Goal: Check status: Verify the current state of an ongoing process or item

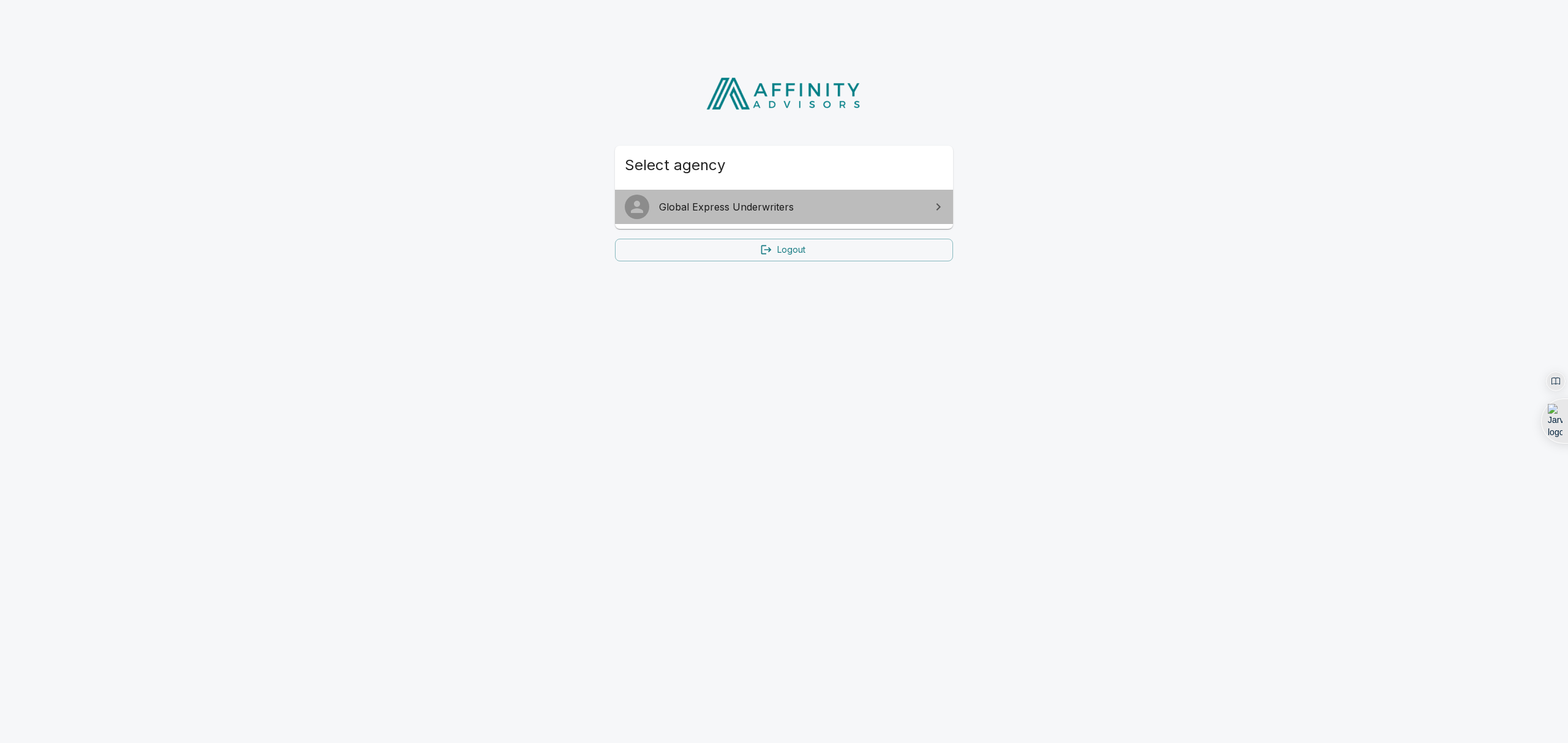
click at [721, 209] on span "Global Express Underwriters" at bounding box center [791, 207] width 264 height 15
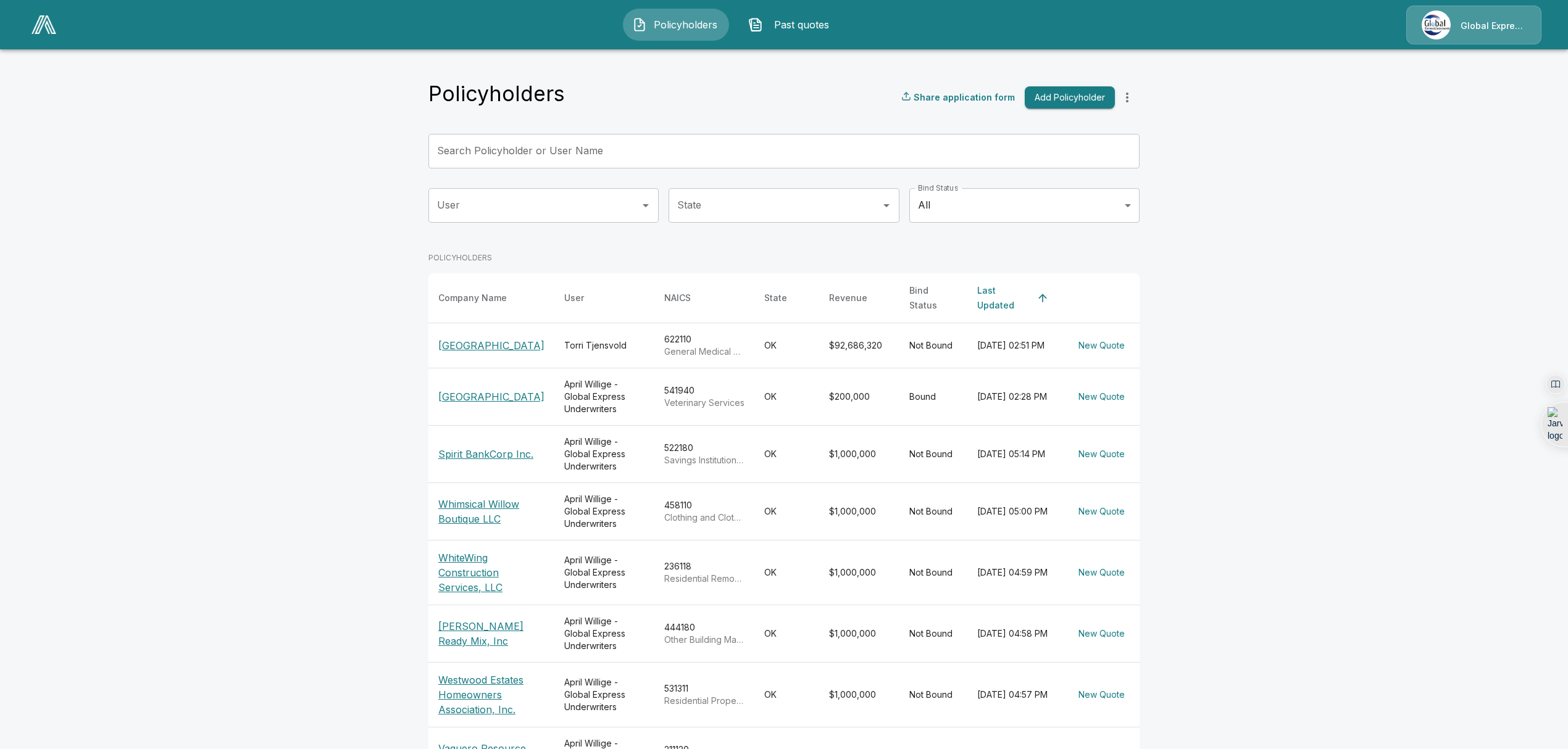
click at [455, 353] on p "[GEOGRAPHIC_DATA]" at bounding box center [491, 345] width 106 height 15
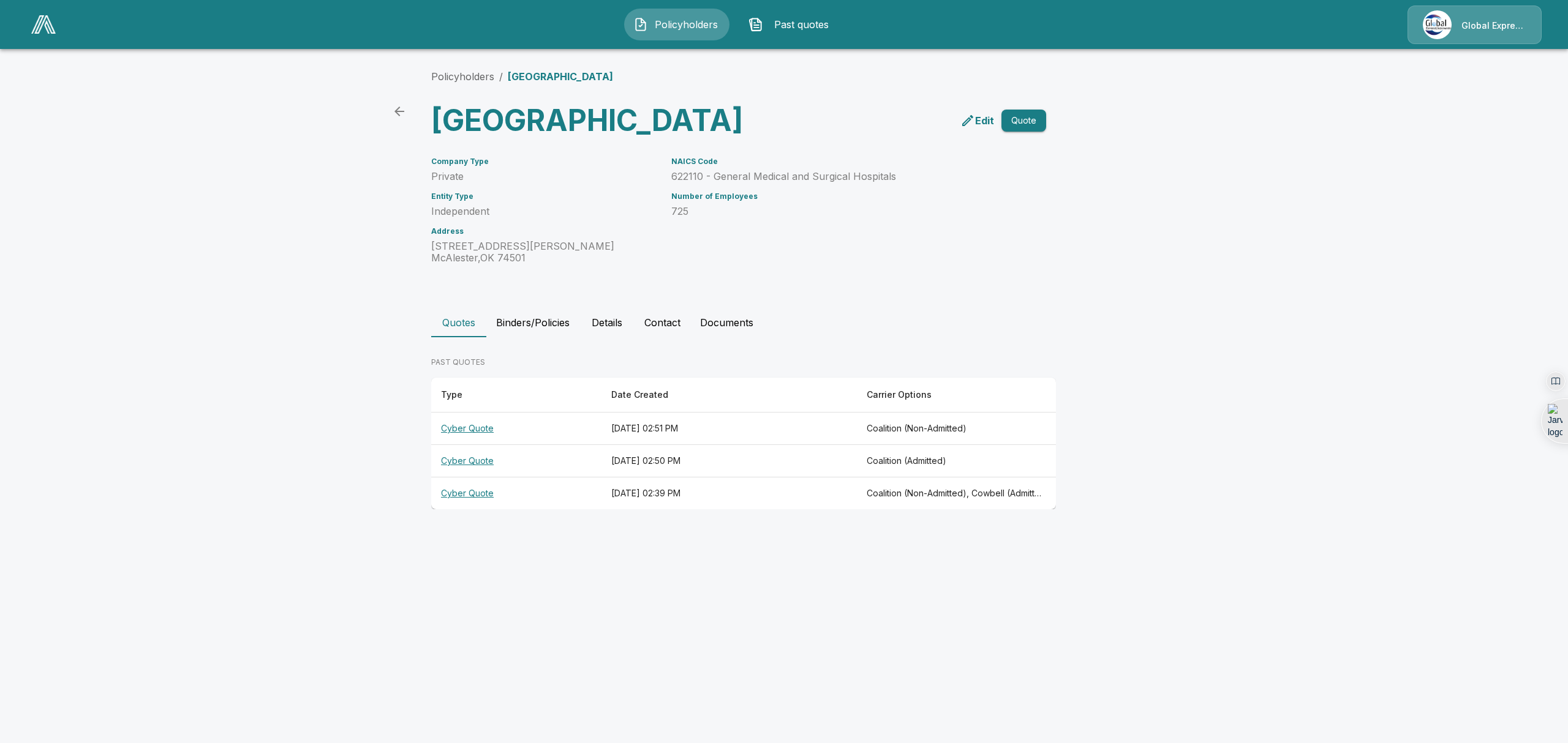
click at [456, 445] on th "Cyber Quote" at bounding box center [516, 429] width 170 height 33
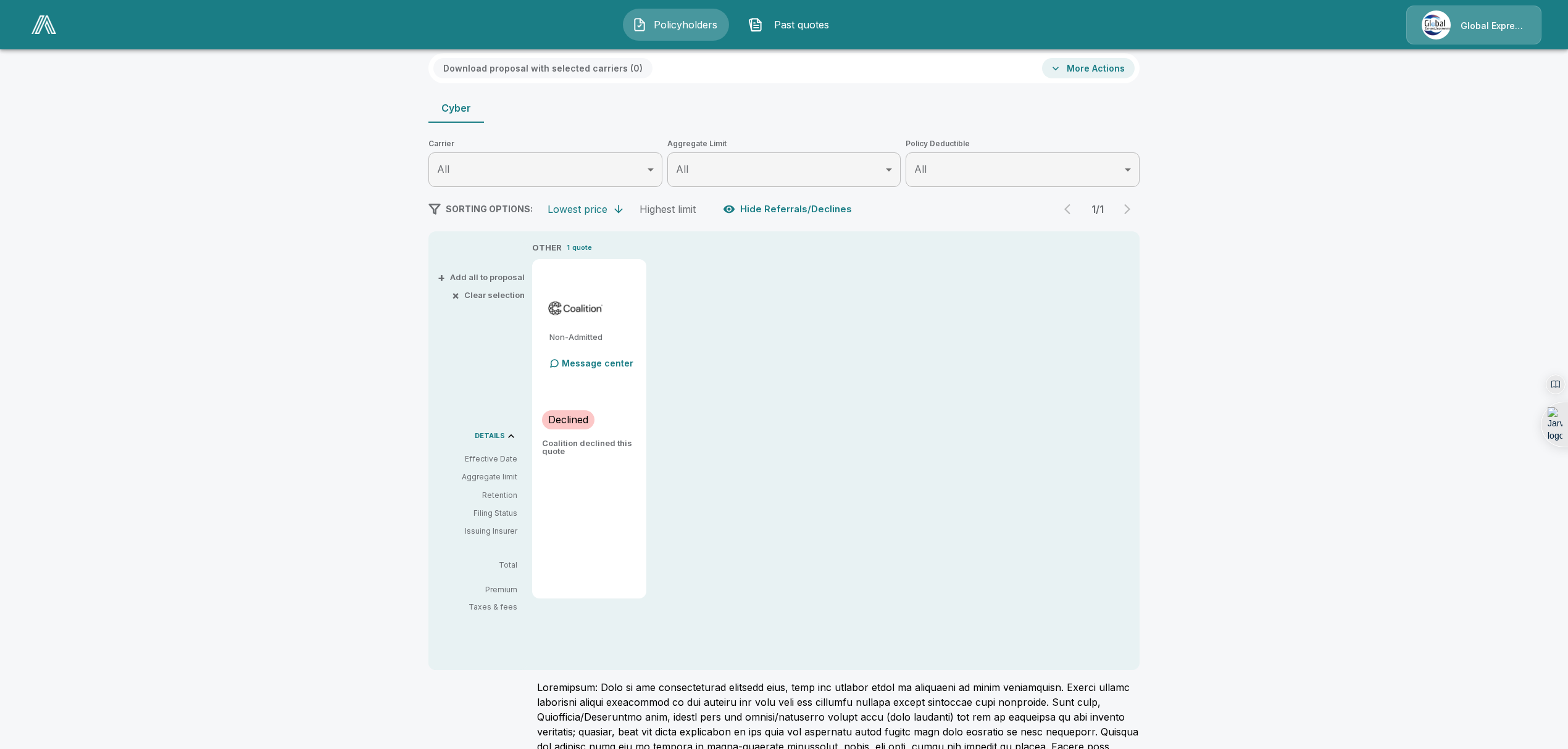
scroll to position [79, 0]
click at [769, 204] on button "Hide Referrals/Declines" at bounding box center [788, 207] width 137 height 23
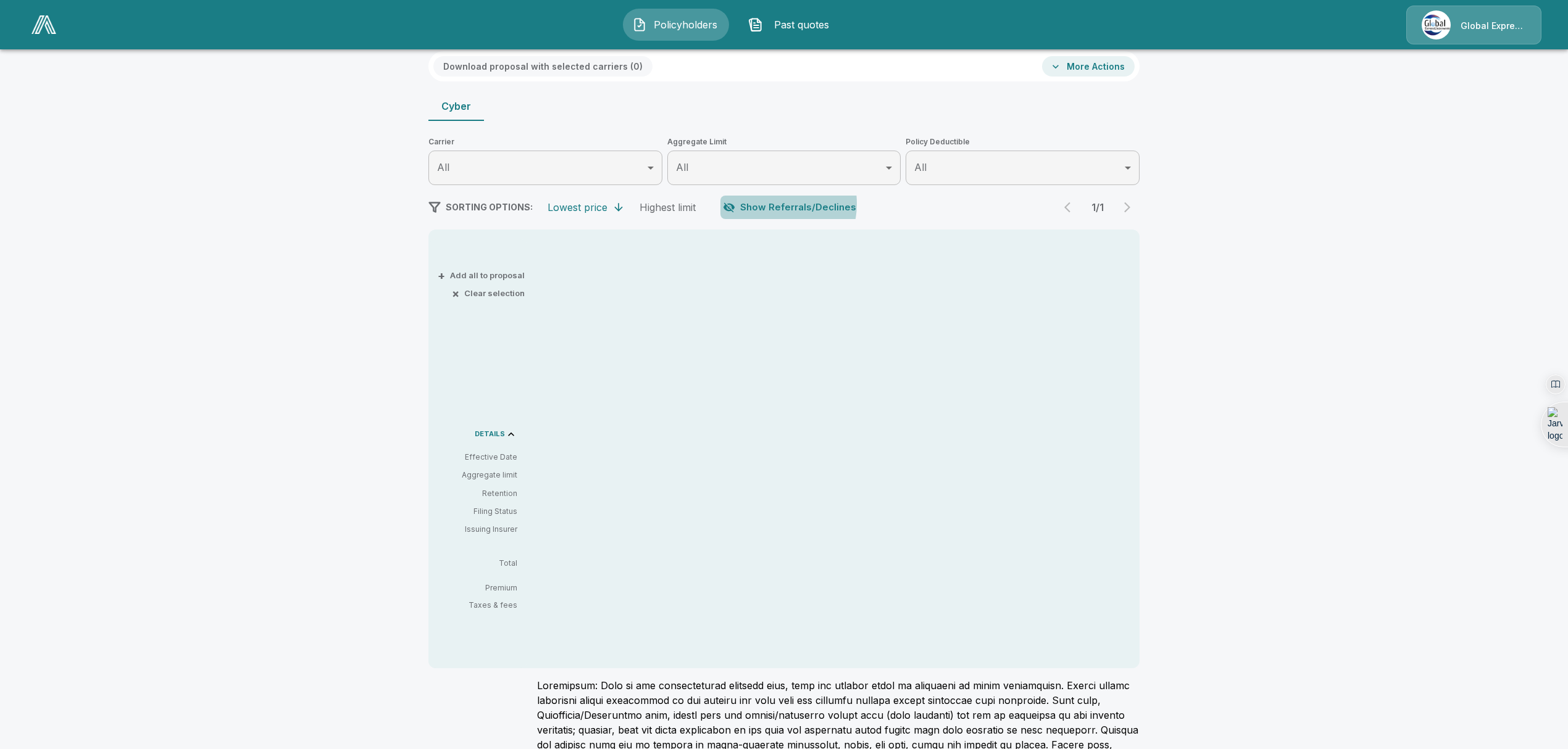
click at [769, 204] on button "Show Referrals/Declines" at bounding box center [790, 207] width 141 height 23
